Goal: Task Accomplishment & Management: Complete application form

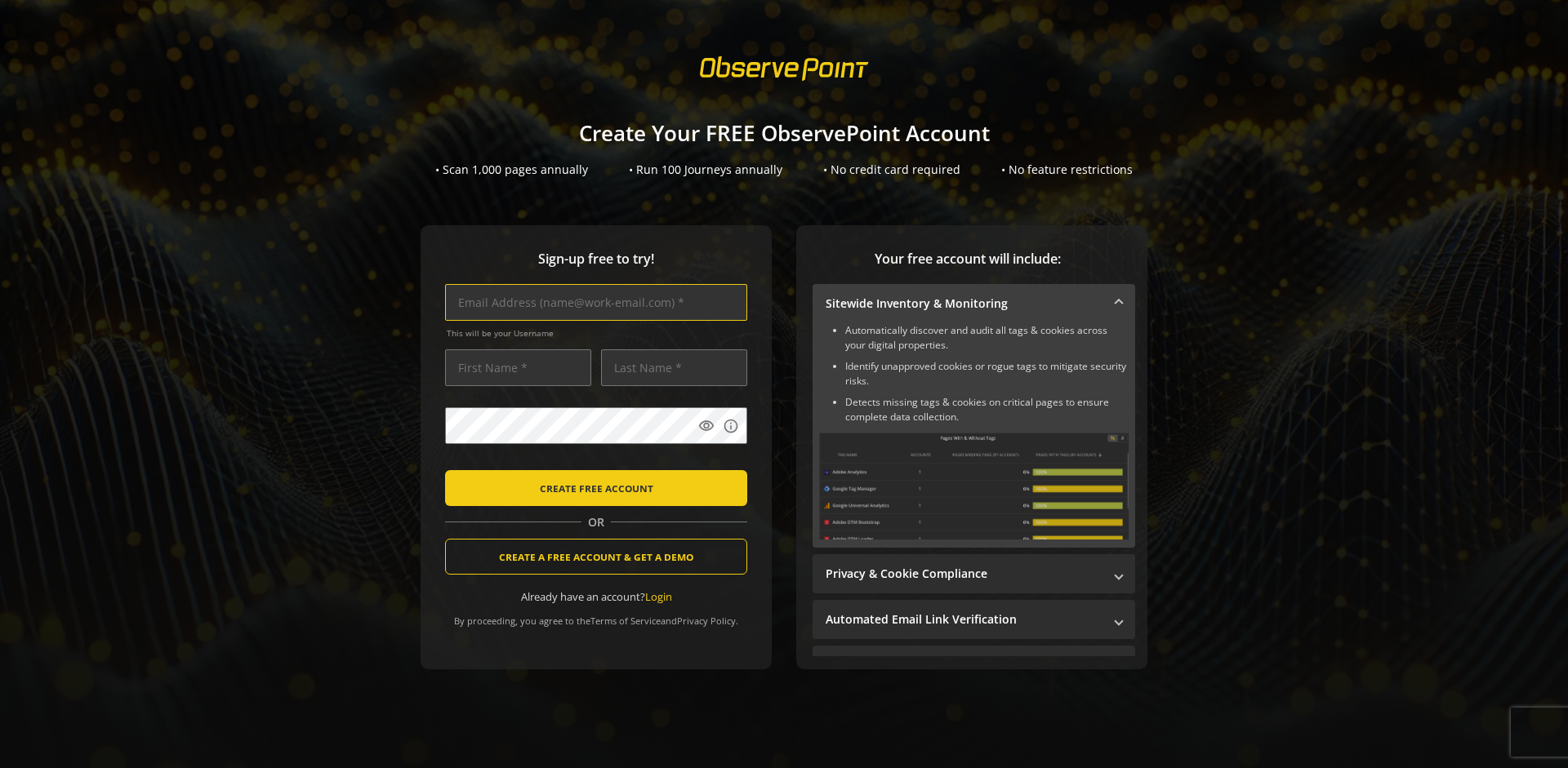
click at [592, 302] on input "text" at bounding box center [596, 302] width 302 height 37
type input "[EMAIL_ADDRESS][DOMAIN_NAME]"
click at [514, 367] on input "text" at bounding box center [518, 368] width 146 height 37
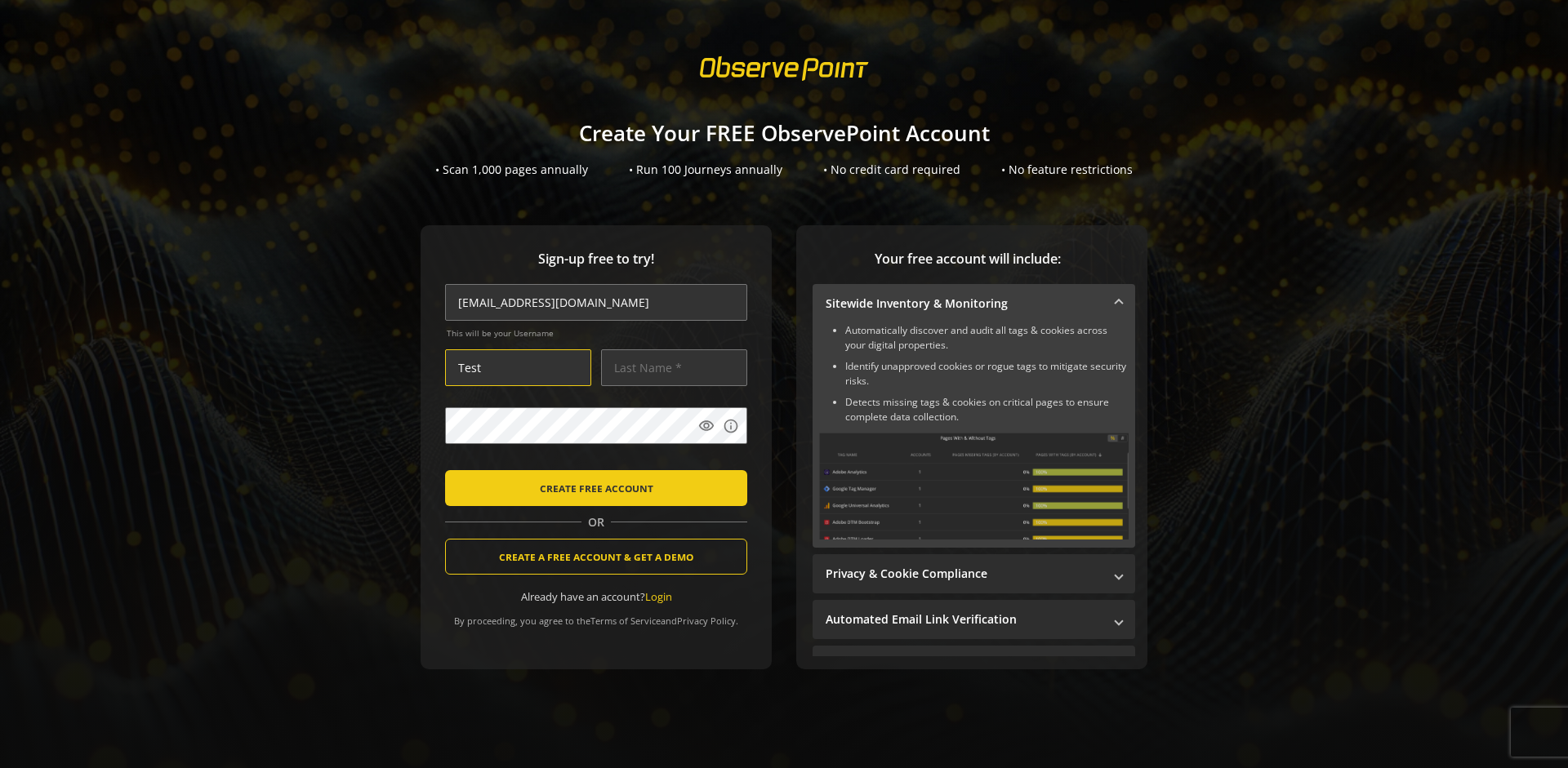
type input "Test"
click at [670, 367] on input "text" at bounding box center [675, 368] width 146 height 37
type input "Test"
click at [803, 461] on body "Loading... Create Your FREE ObservePoint Account • Scan 1,000 pages annually • …" at bounding box center [784, 384] width 1568 height 768
click at [592, 488] on span "CREATE FREE ACCOUNT" at bounding box center [597, 488] width 114 height 29
